Goal: Task Accomplishment & Management: Use online tool/utility

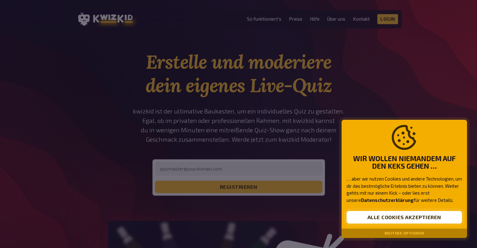
click at [404, 220] on button "Alle Cookies akzeptieren" at bounding box center [404, 217] width 115 height 13
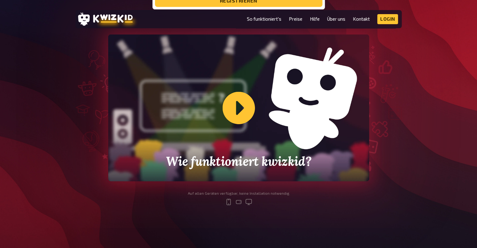
scroll to position [179, 0]
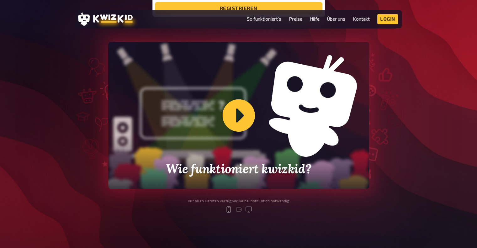
click at [238, 106] on div "Wie funktioniert kwizkid?" at bounding box center [238, 115] width 261 height 147
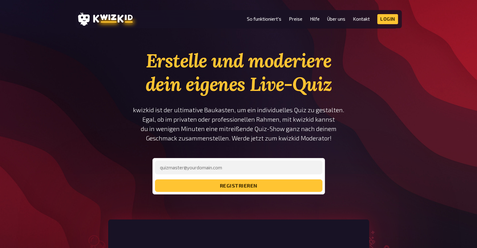
scroll to position [2, 0]
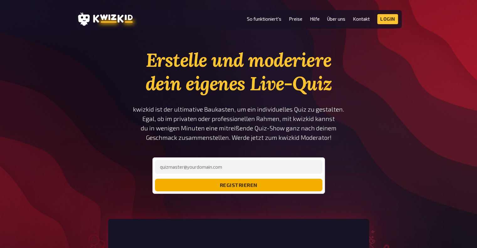
click at [242, 186] on button "registrieren" at bounding box center [238, 185] width 167 height 13
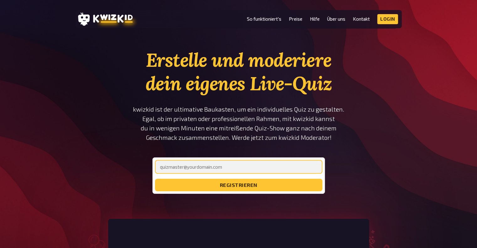
click at [232, 165] on input "email" at bounding box center [238, 167] width 167 height 14
type input "talhayurt07@gmail.com"
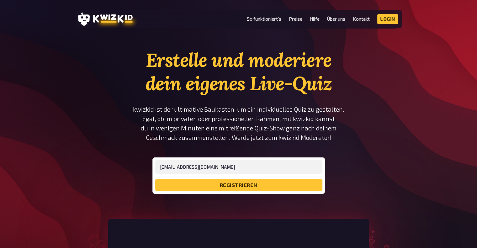
click at [207, 178] on form "talhayurt07@gmail.com registrieren" at bounding box center [238, 175] width 167 height 31
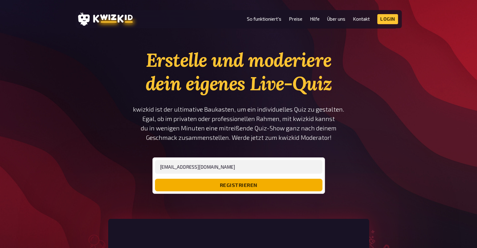
click at [209, 184] on button "registrieren" at bounding box center [238, 185] width 167 height 13
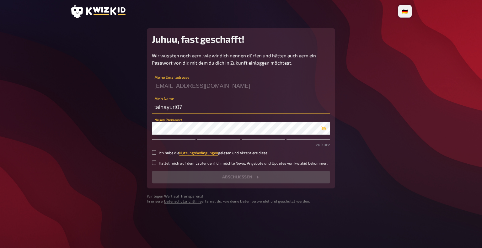
drag, startPoint x: 194, startPoint y: 110, endPoint x: 168, endPoint y: 106, distance: 26.6
click at [168, 106] on input "talhayurt07" at bounding box center [241, 107] width 178 height 13
type input "talha07"
click at [158, 135] on div "Wir wüssten noch gern, wie wir dich nennen dürfen und hätten auch gern ein Pass…" at bounding box center [241, 117] width 178 height 131
click at [100, 118] on main "Juhuu, fast geschafft! Wir wüssten noch gern, wie wir dich nennen dürfen und hä…" at bounding box center [240, 116] width 341 height 176
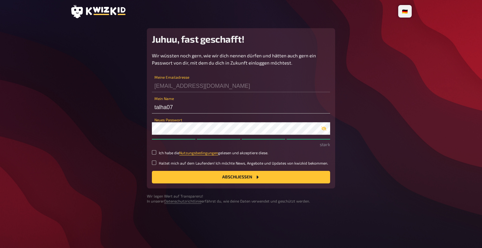
click at [158, 152] on label "Ich habe die Nutzungsbedingungen gelesen und akzeptiere diese." at bounding box center [241, 152] width 178 height 5
click at [156, 152] on input "Ich habe die Nutzungsbedingungen gelesen und akzeptiere diese." at bounding box center [154, 152] width 4 height 4
checkbox input "true"
click at [165, 174] on button "Abschließen" at bounding box center [241, 177] width 178 height 13
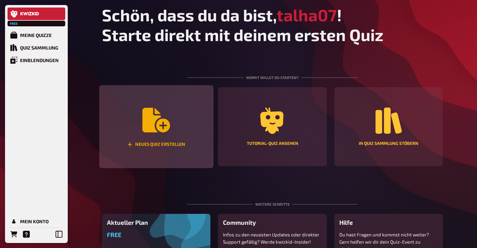
click at [159, 137] on div "Neues Quiz erstellen" at bounding box center [156, 126] width 114 height 83
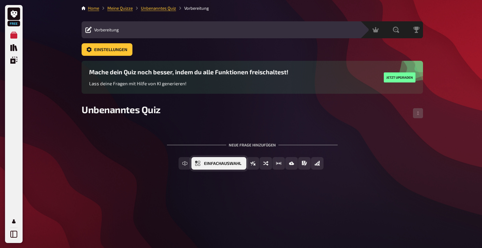
click at [236, 164] on button "Einfachauswahl" at bounding box center [218, 163] width 55 height 13
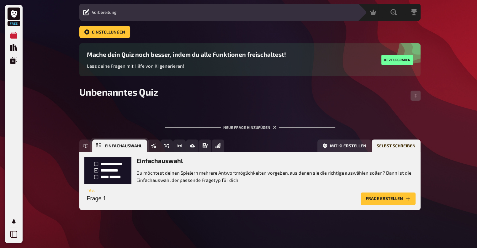
scroll to position [20, 0]
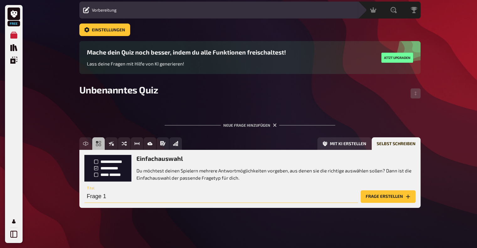
click at [112, 194] on input "Frage 1" at bounding box center [221, 196] width 274 height 13
type input "H"
paste input "Hz. Ebu Zer hangi kabileye mensup?"
type input "Hz. Ebu Zer hangi kabileye mensup?"
click at [375, 198] on button "Frage erstellen" at bounding box center [388, 196] width 55 height 13
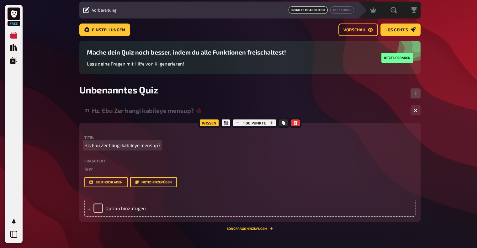
click at [148, 148] on span "Hz. Ebu Zer hangi kabileye mensup?" at bounding box center [122, 145] width 76 height 7
drag, startPoint x: 157, startPoint y: 144, endPoint x: 2, endPoint y: 142, distance: 155.6
click at [2, 142] on div "Free Meine Quizze Quiz Sammlung Einblendungen Mein Konto Home Meine Quizze Unbe…" at bounding box center [238, 151] width 477 height 343
drag, startPoint x: 160, startPoint y: 146, endPoint x: 108, endPoint y: 145, distance: 51.8
click at [108, 145] on span "Hz. Ebu Zer hangi kabileye mensup?" at bounding box center [122, 145] width 76 height 7
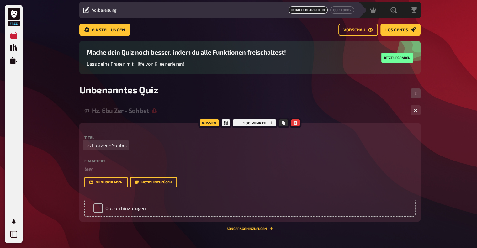
click at [108, 146] on span "Hz. Ebu Zer - Sohbet" at bounding box center [105, 145] width 43 height 7
drag, startPoint x: 112, startPoint y: 145, endPoint x: 0, endPoint y: 160, distance: 112.7
click at [0, 160] on div "Free Meine Quizze Quiz Sammlung Einblendungen Mein Konto Home Meine Quizze Unbe…" at bounding box center [238, 151] width 477 height 343
click at [99, 146] on span "Sohbet" at bounding box center [91, 145] width 15 height 7
click at [133, 109] on icon at bounding box center [131, 110] width 5 height 5
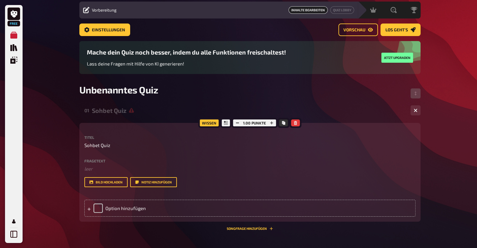
scroll to position [0, 0]
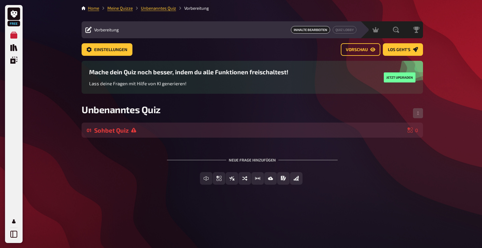
click at [118, 129] on div "Sohbet Quiz" at bounding box center [249, 130] width 311 height 7
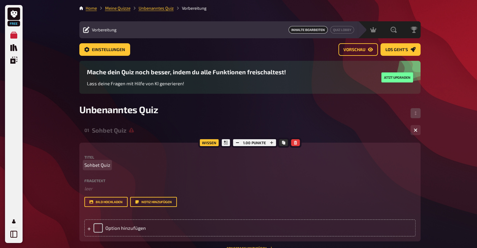
click at [116, 169] on div "Titel Sohbet Quiz Fragetext ﻿ leer Hier hinziehen für Dateiupload Bild hochlade…" at bounding box center [249, 181] width 331 height 52
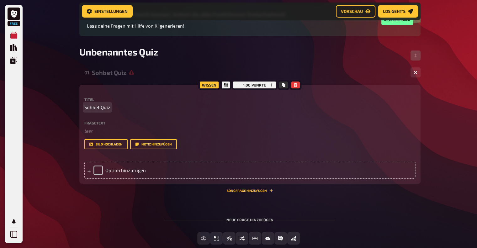
scroll to position [64, 0]
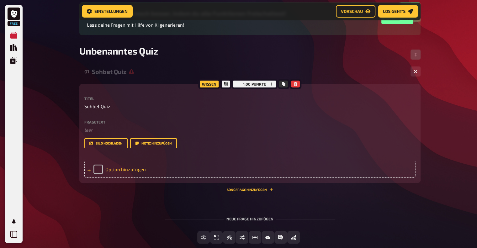
drag, startPoint x: 120, startPoint y: 170, endPoint x: 95, endPoint y: 169, distance: 24.8
click at [95, 169] on div "Option hinzufügen" at bounding box center [249, 169] width 331 height 17
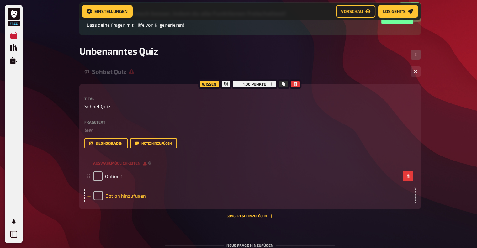
click at [92, 195] on div "Option hinzufügen" at bounding box center [249, 195] width 331 height 17
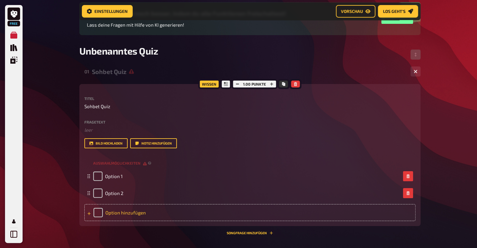
click at [91, 216] on div "Option hinzufügen" at bounding box center [249, 212] width 331 height 17
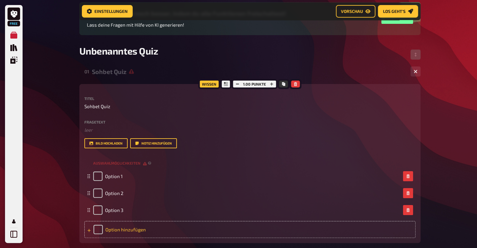
click at [88, 228] on div at bounding box center [89, 230] width 4 height 6
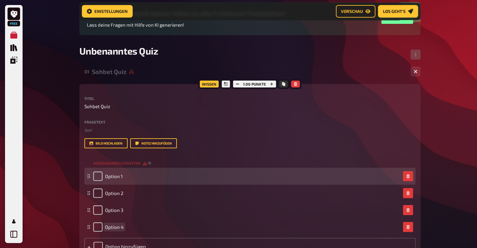
scroll to position [108, 0]
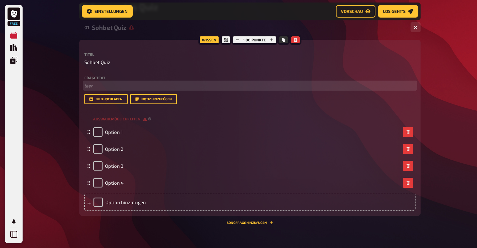
click at [98, 83] on p "﻿ leer" at bounding box center [249, 85] width 331 height 7
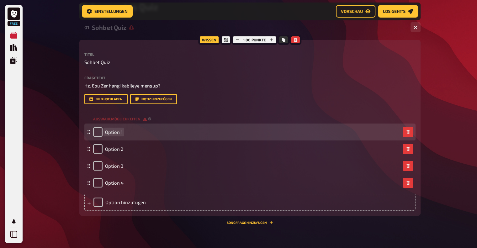
click at [113, 132] on span "Option 1" at bounding box center [114, 132] width 18 height 6
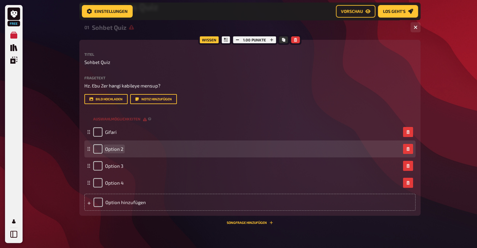
click at [116, 152] on span "Option 2" at bounding box center [114, 149] width 18 height 6
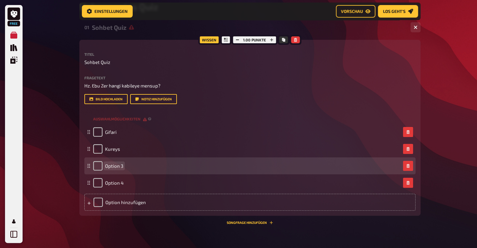
click at [116, 167] on span "Option 3" at bounding box center [114, 166] width 18 height 6
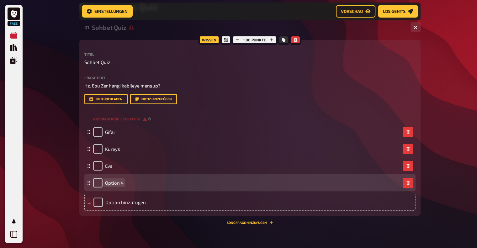
click at [111, 183] on span "Option 4" at bounding box center [114, 183] width 19 height 6
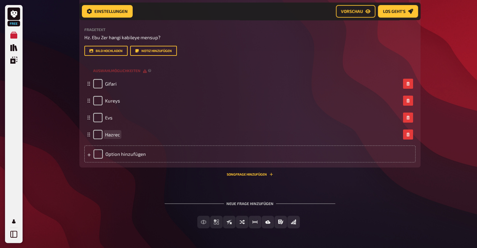
scroll to position [149, 0]
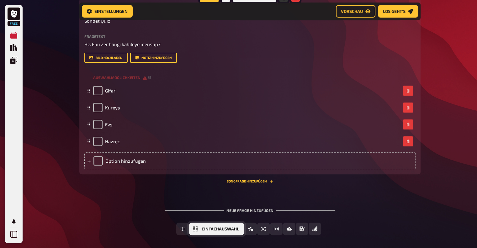
click at [219, 229] on span "Einfachauswahl" at bounding box center [220, 229] width 37 height 4
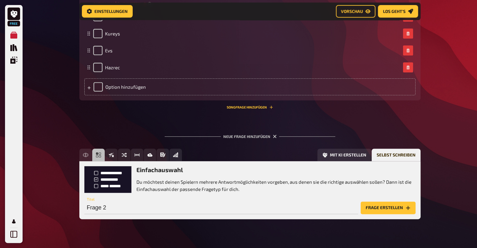
scroll to position [235, 0]
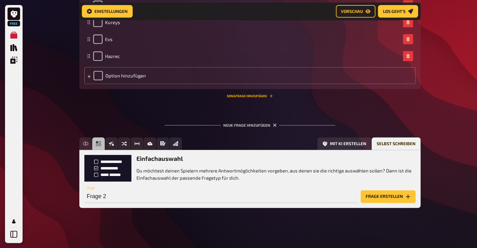
click at [260, 95] on button "Songfrage hinzufügen" at bounding box center [250, 96] width 46 height 4
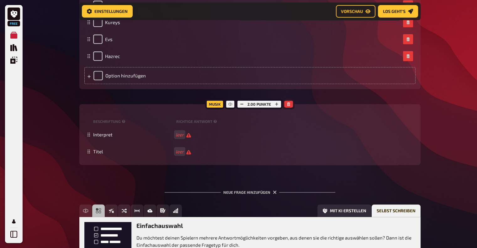
click at [287, 103] on icon "button" at bounding box center [288, 104] width 3 height 4
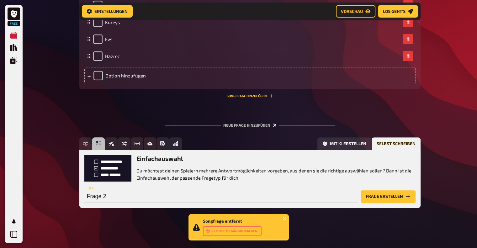
click at [274, 125] on icon "button" at bounding box center [275, 125] width 6 height 6
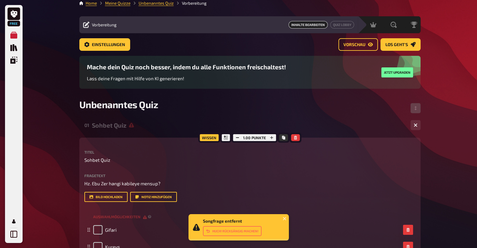
scroll to position [0, 0]
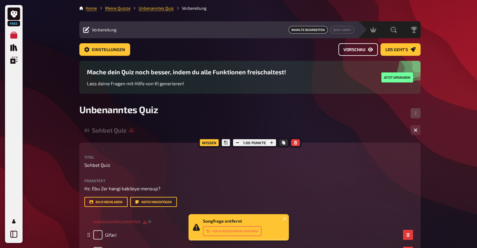
click at [359, 52] on link "Vorschau" at bounding box center [358, 49] width 40 height 13
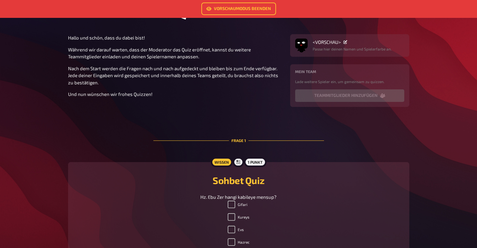
scroll to position [58, 0]
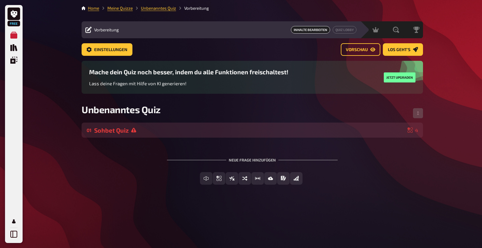
click at [249, 131] on div "Sohbet Quiz" at bounding box center [249, 130] width 311 height 7
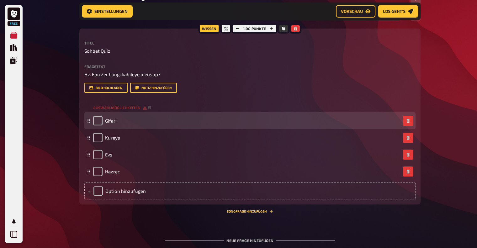
scroll to position [136, 0]
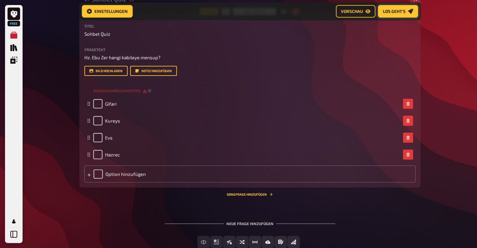
click at [387, 10] on span "Los geht's" at bounding box center [394, 11] width 23 height 4
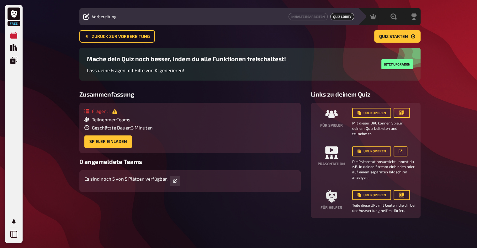
scroll to position [13, 0]
click at [383, 40] on button "Quiz starten" at bounding box center [397, 36] width 46 height 13
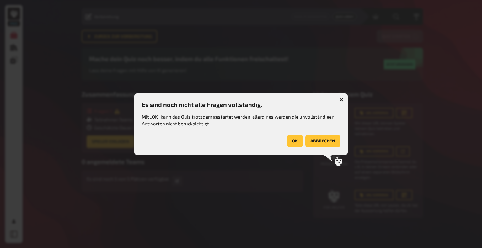
click at [295, 141] on button "OK" at bounding box center [295, 141] width 16 height 13
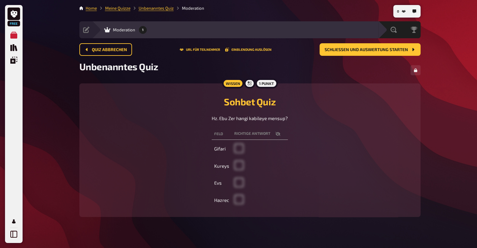
click at [274, 135] on button "button" at bounding box center [277, 134] width 15 height 6
click at [368, 49] on span "Schließen und Auswertung starten" at bounding box center [366, 50] width 83 height 4
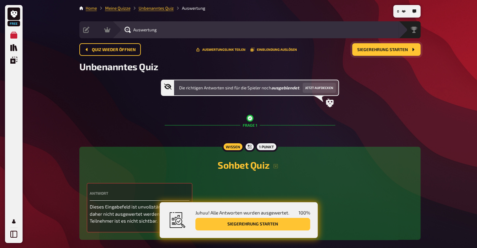
scroll to position [31, 0]
